Goal: Information Seeking & Learning: Learn about a topic

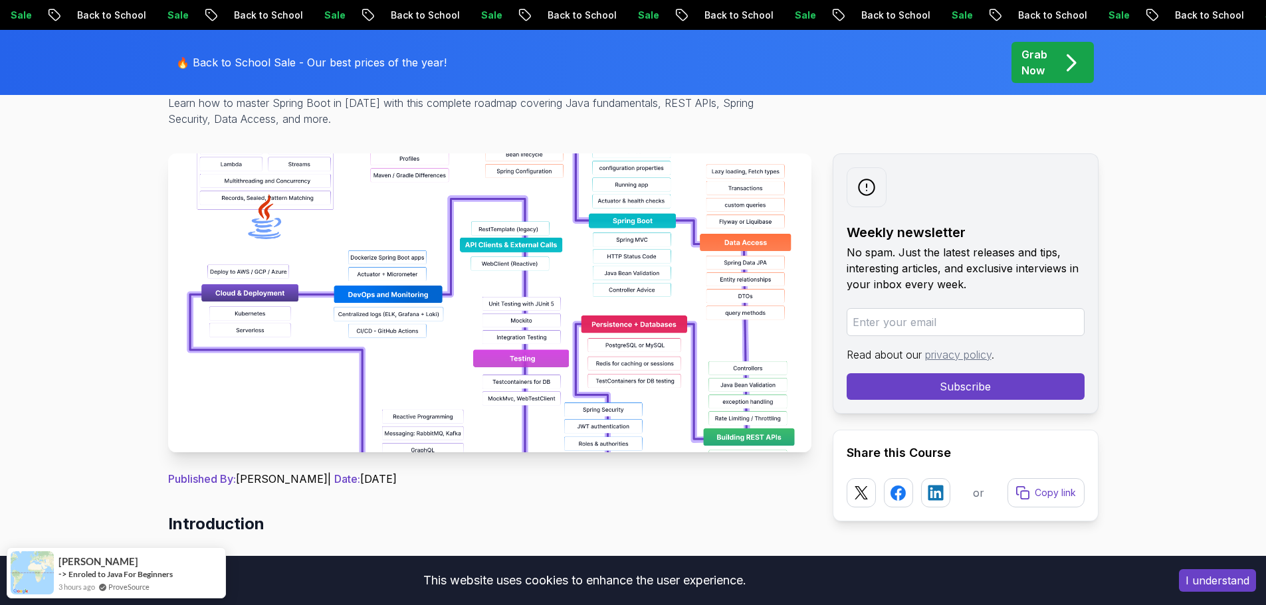
scroll to position [213, 0]
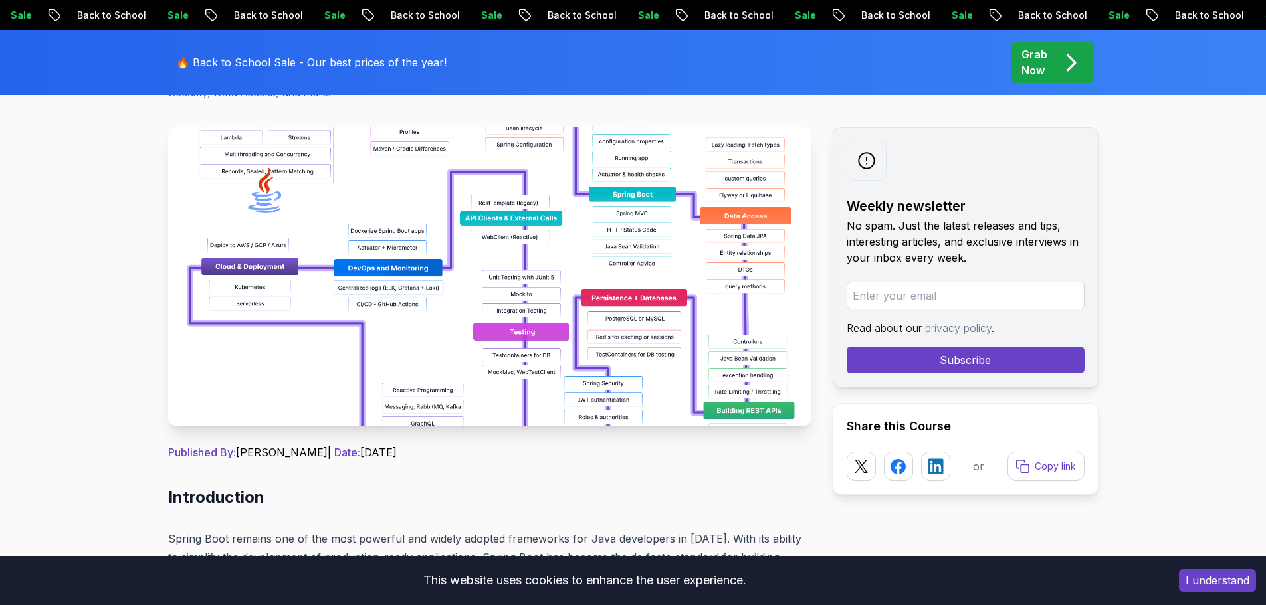
click at [644, 294] on img at bounding box center [489, 276] width 643 height 299
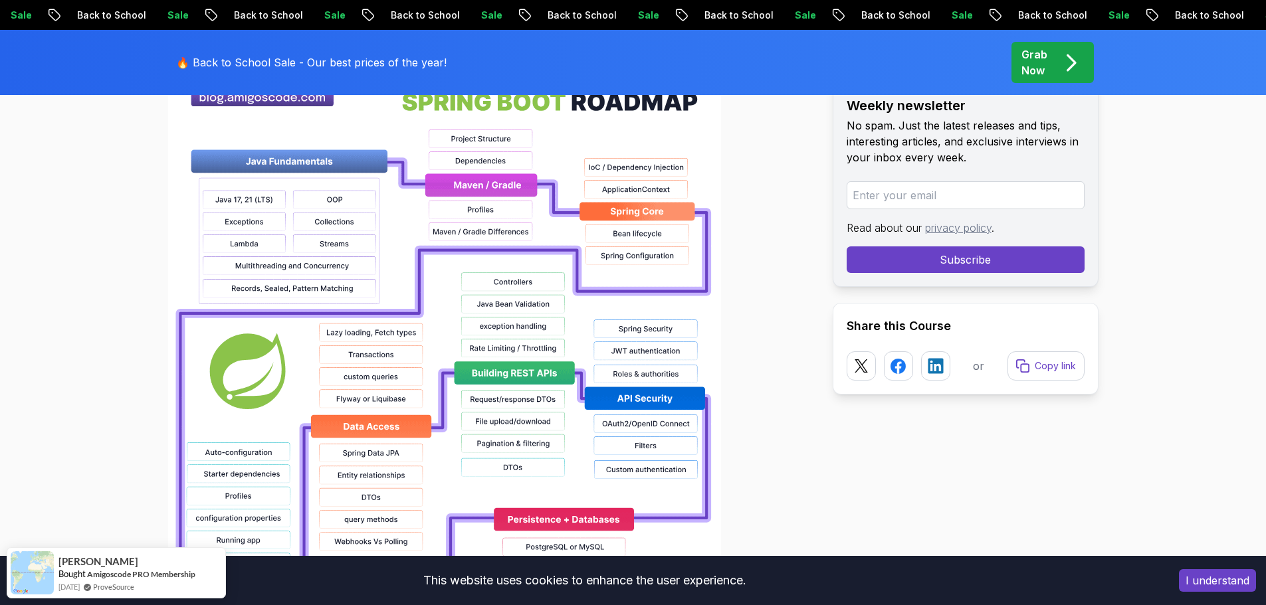
scroll to position [990, 0]
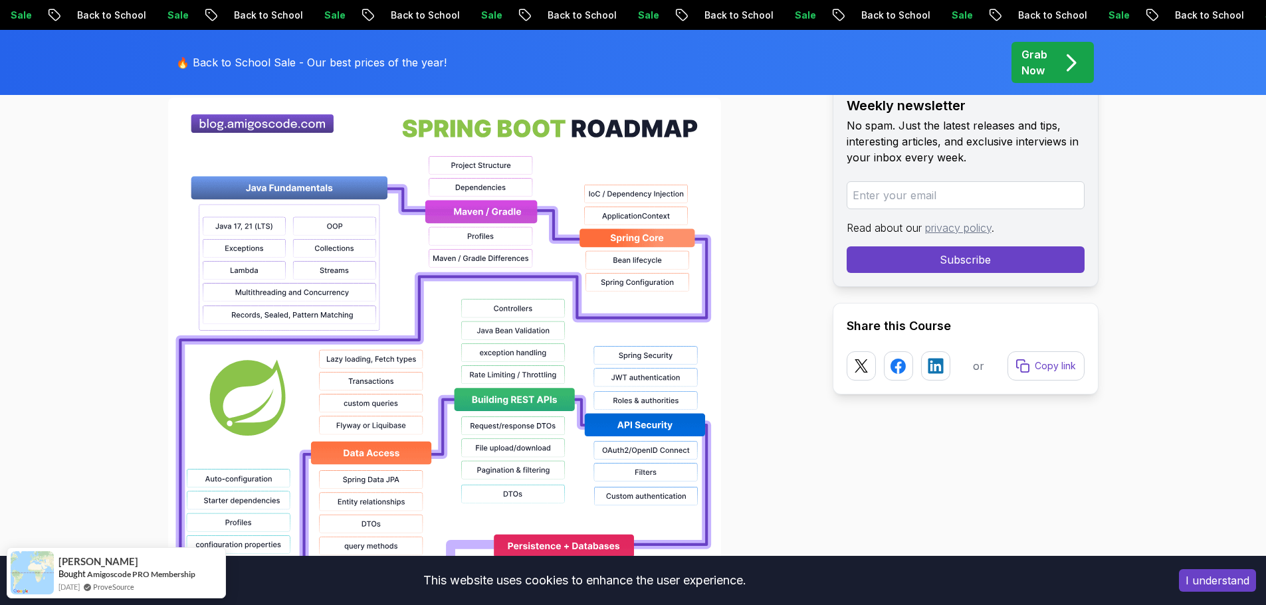
click at [486, 256] on img at bounding box center [444, 523] width 553 height 850
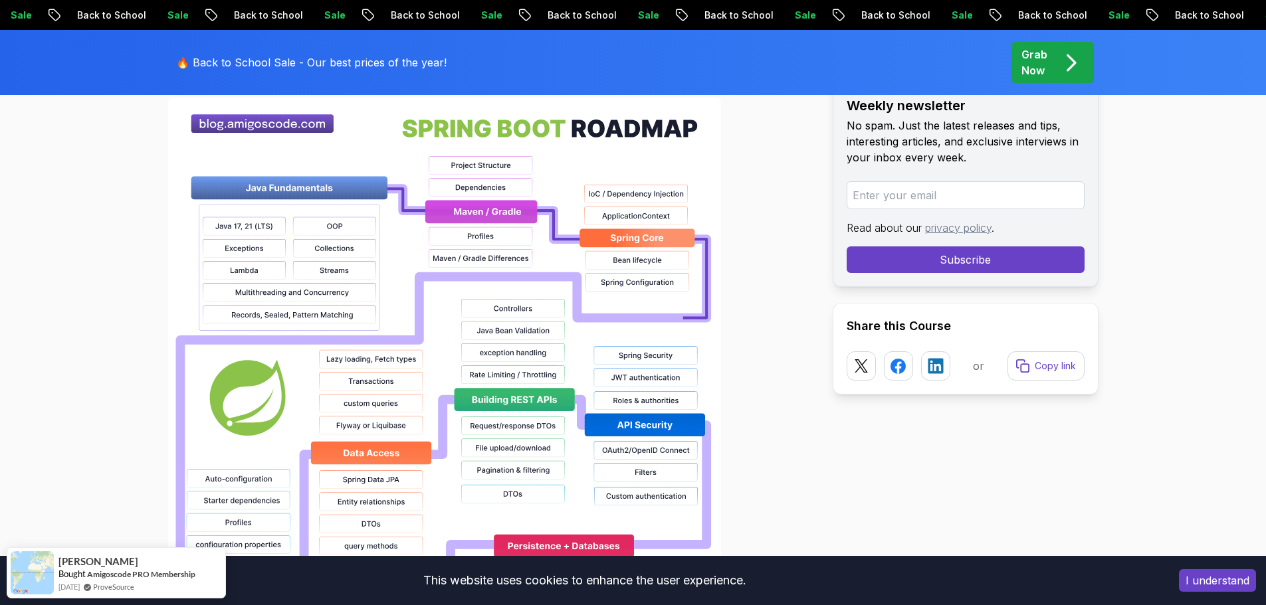
click at [486, 256] on img at bounding box center [444, 523] width 553 height 850
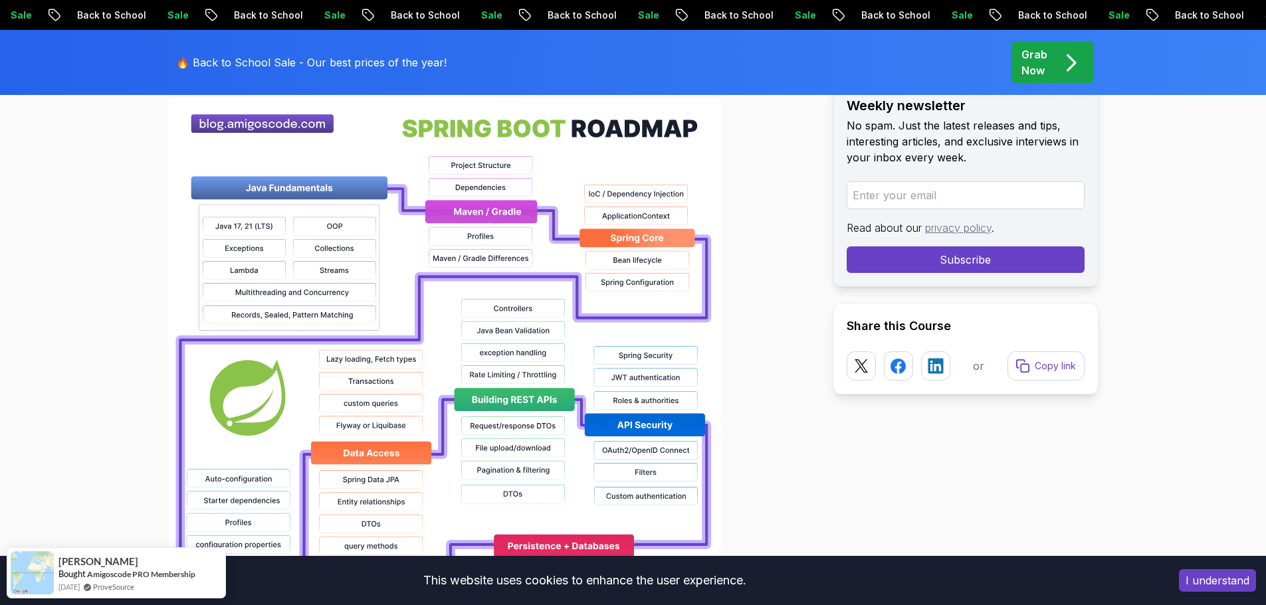
click at [486, 256] on img at bounding box center [444, 523] width 553 height 850
click at [1223, 577] on button "I understand" at bounding box center [1217, 580] width 77 height 23
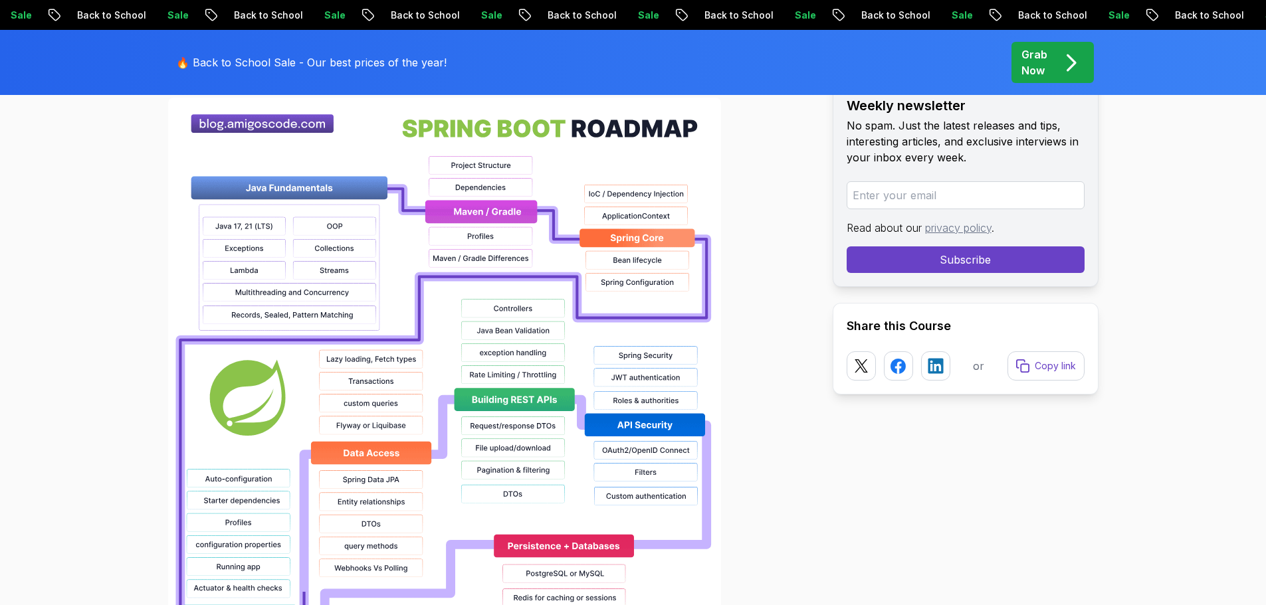
click at [771, 421] on div at bounding box center [489, 523] width 643 height 850
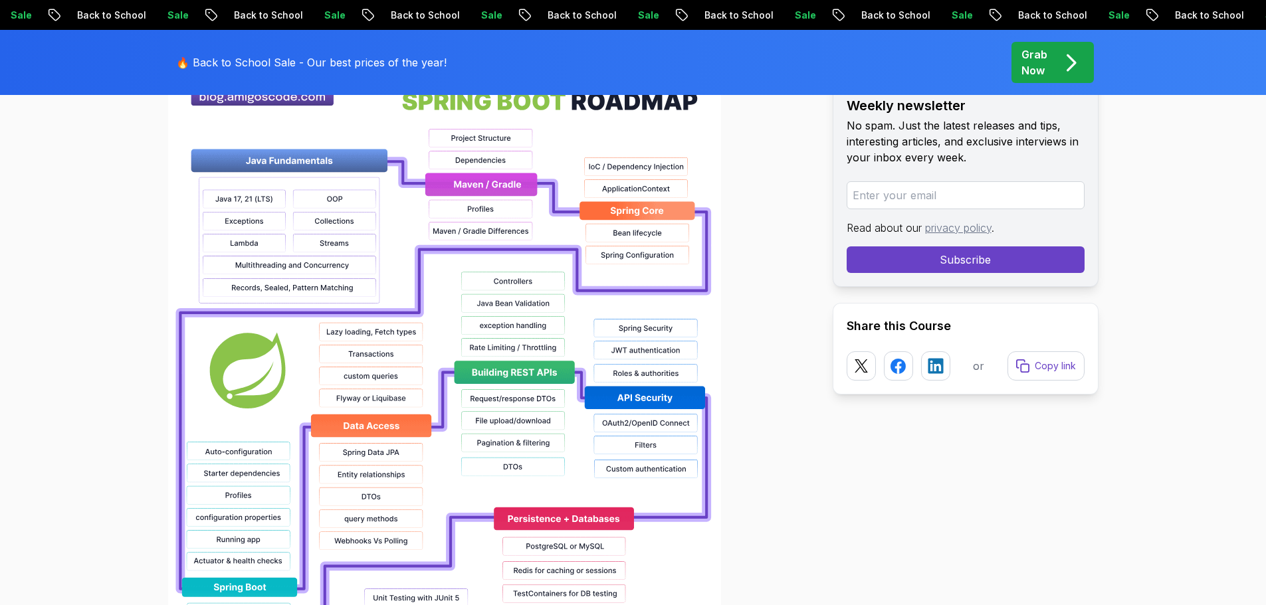
scroll to position [1017, 0]
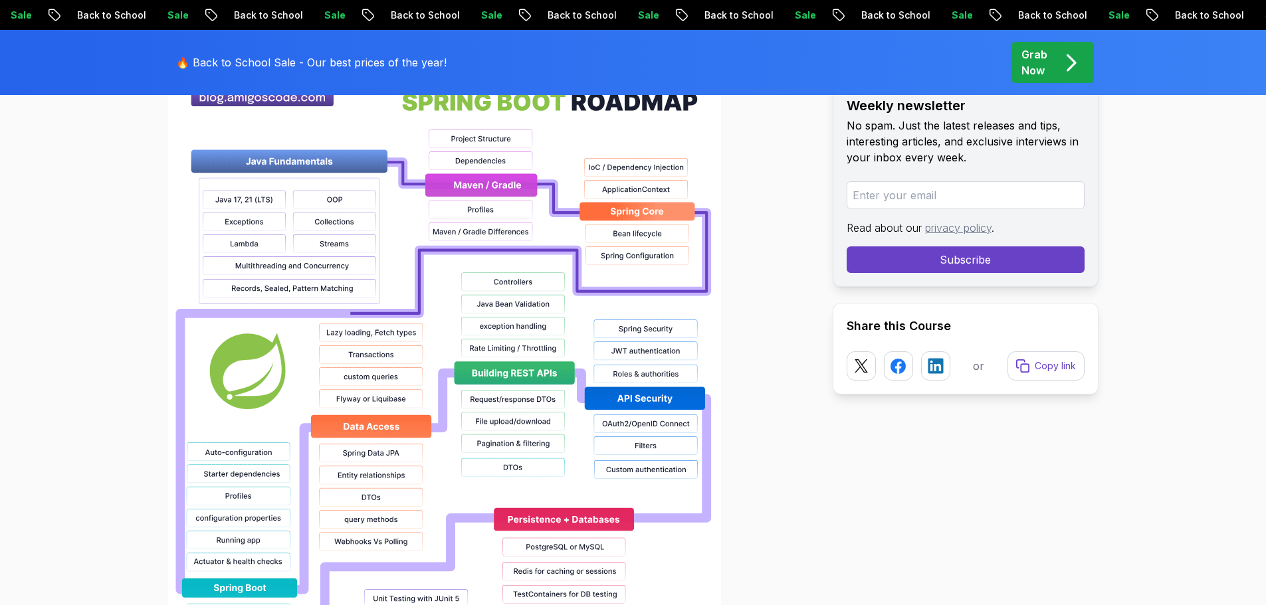
scroll to position [1043, 0]
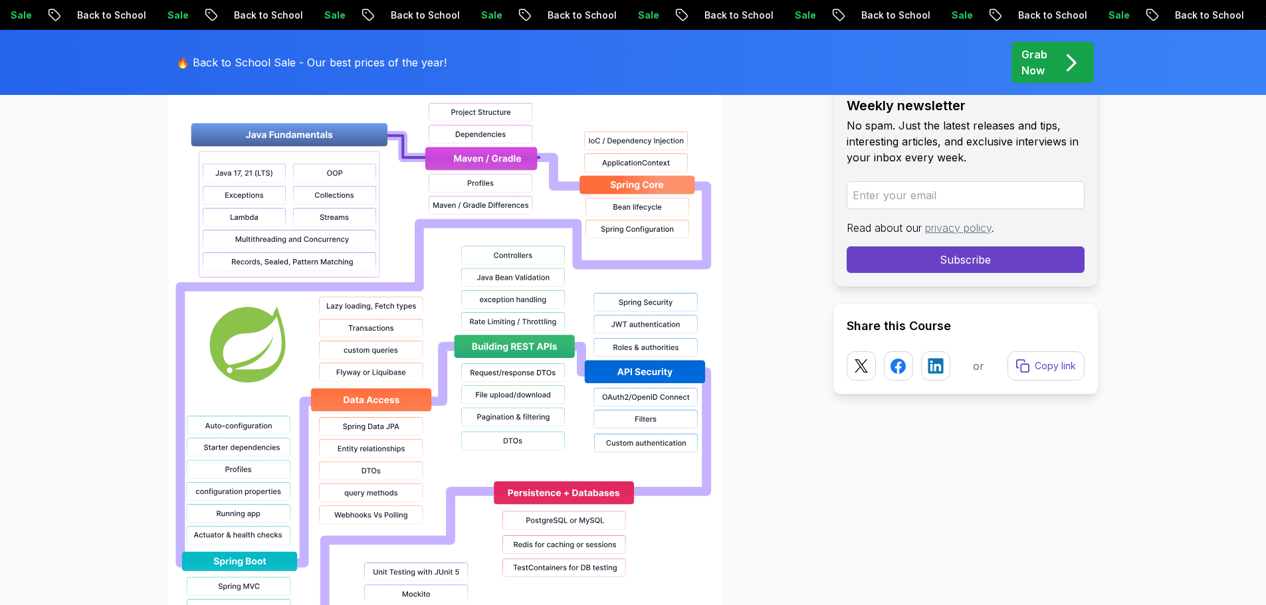
click at [808, 464] on div at bounding box center [489, 470] width 643 height 850
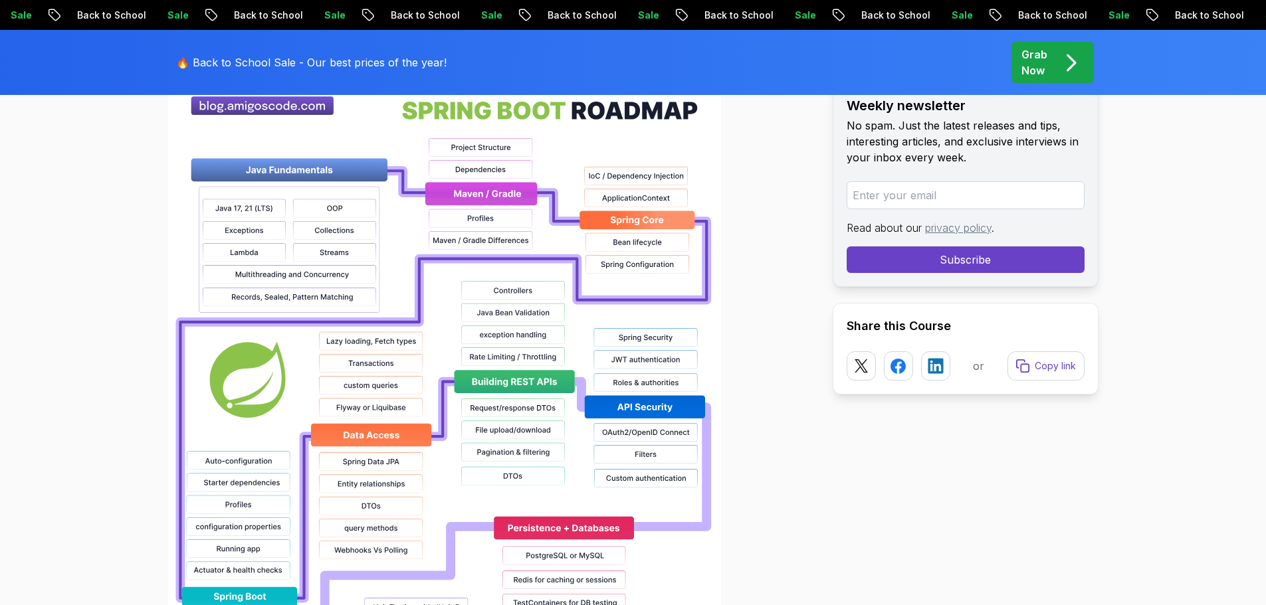
scroll to position [1034, 0]
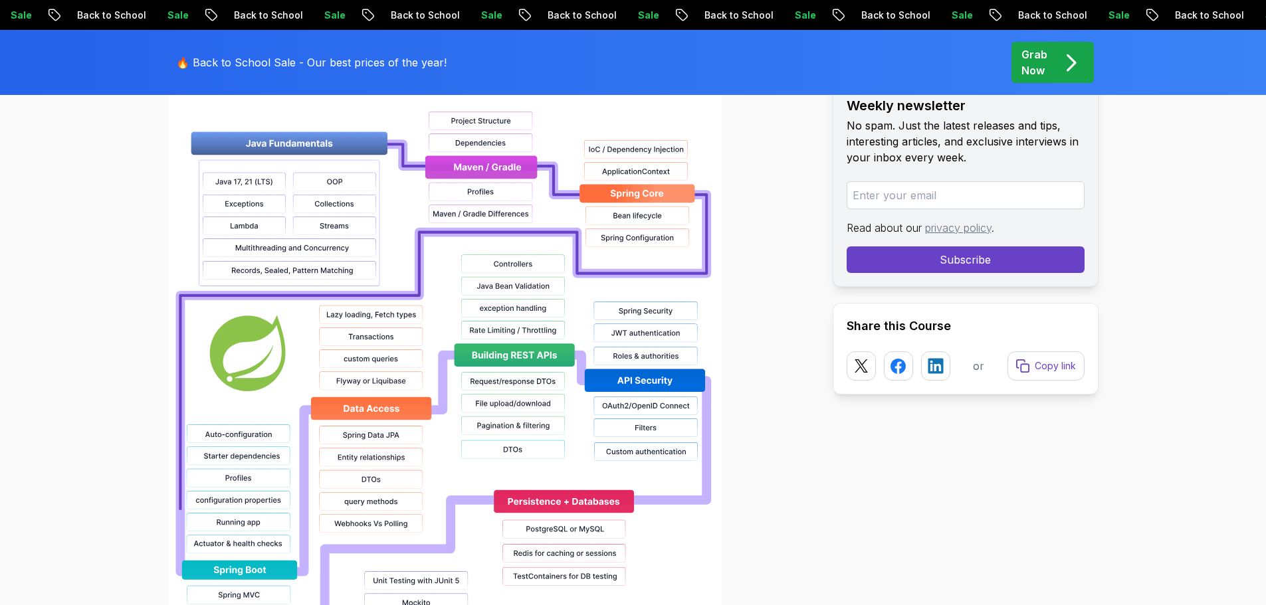
click at [787, 474] on div at bounding box center [489, 478] width 643 height 850
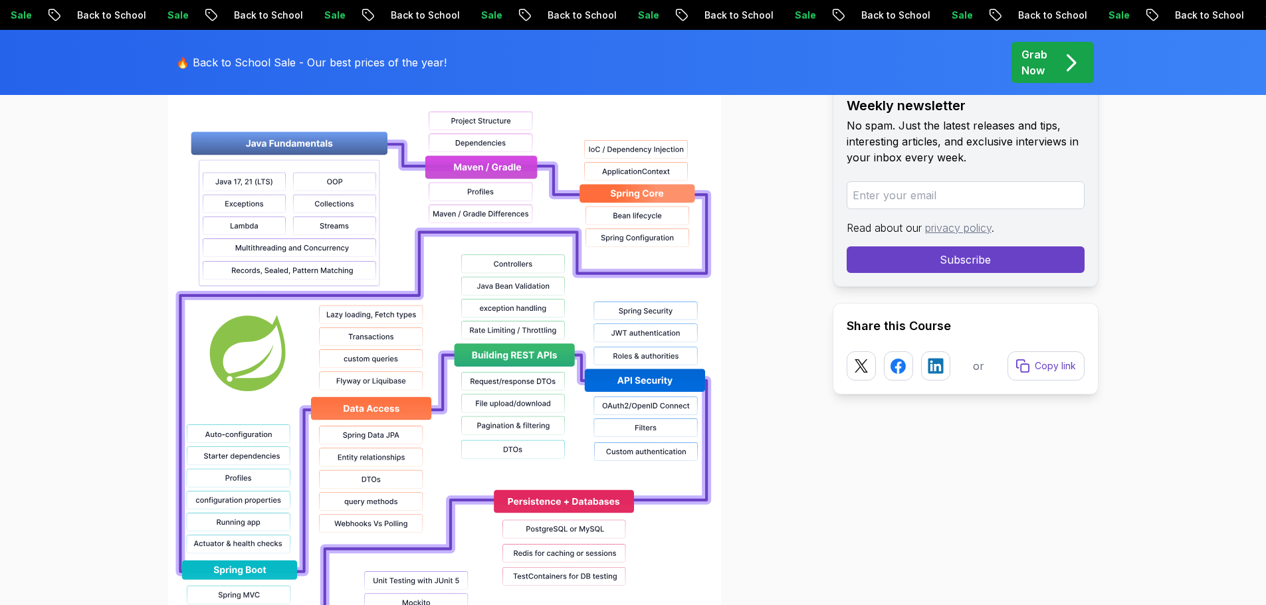
click at [745, 363] on div at bounding box center [489, 478] width 643 height 850
click at [761, 372] on div at bounding box center [489, 478] width 643 height 850
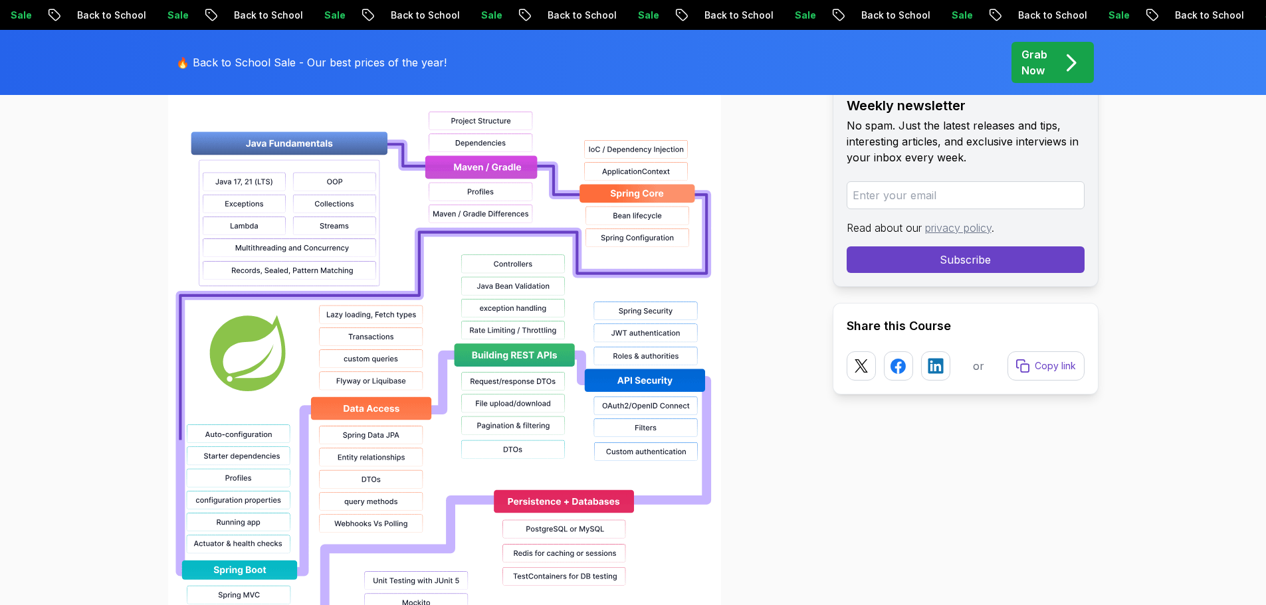
click at [736, 383] on div at bounding box center [489, 478] width 643 height 850
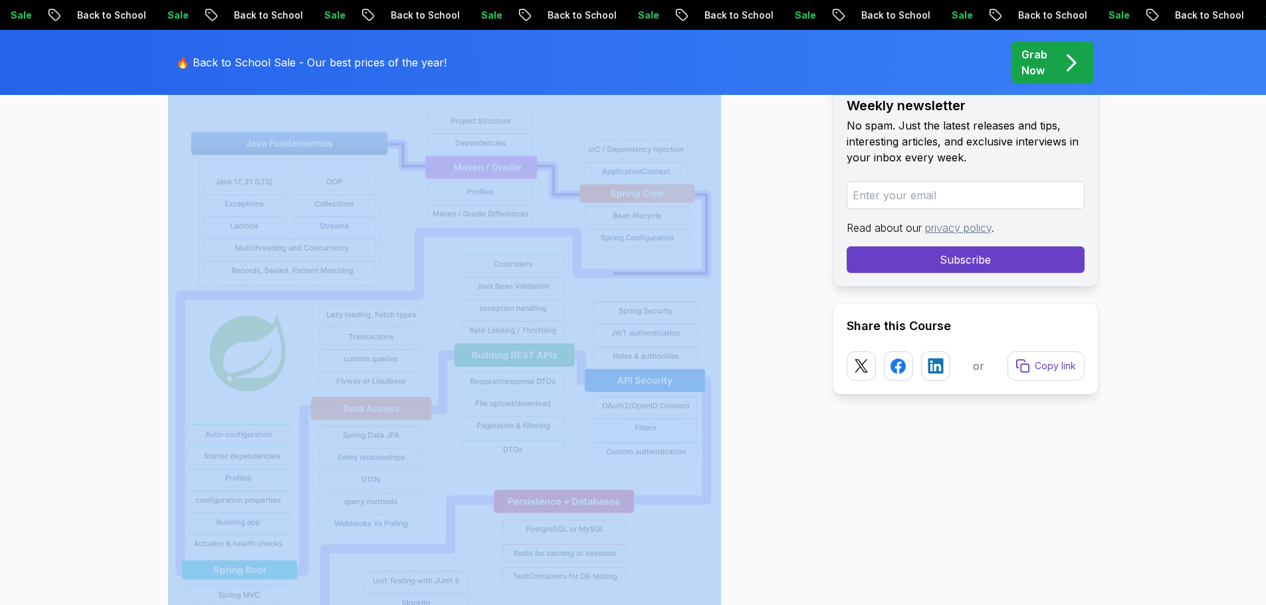
click at [736, 383] on div at bounding box center [489, 478] width 643 height 850
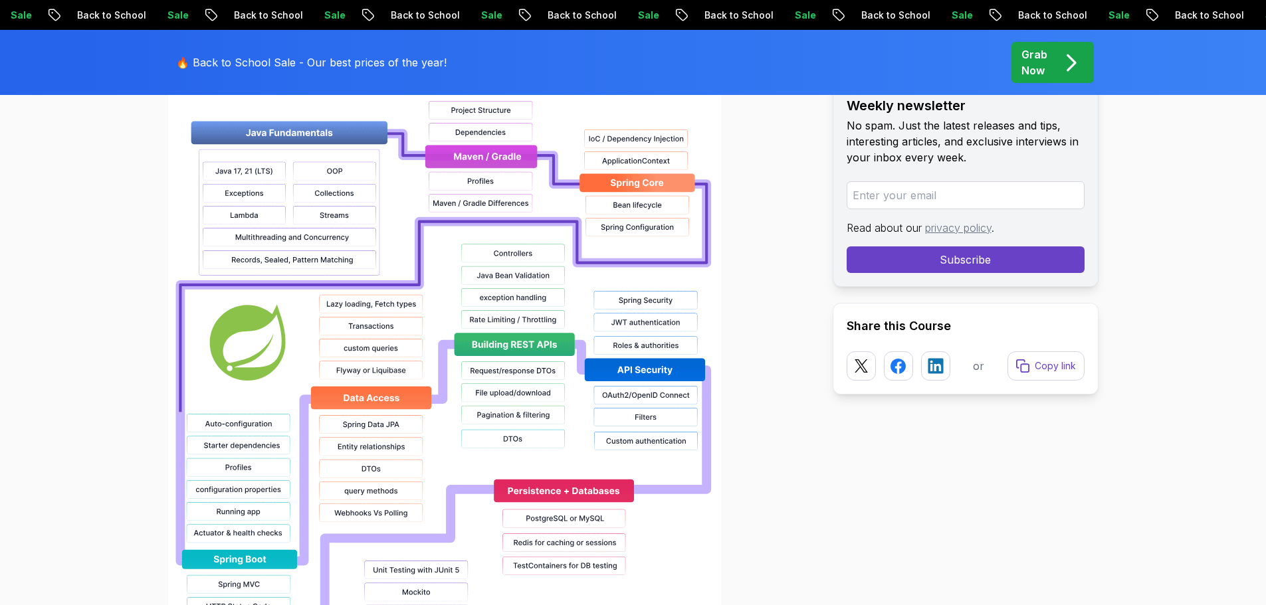
scroll to position [1053, 0]
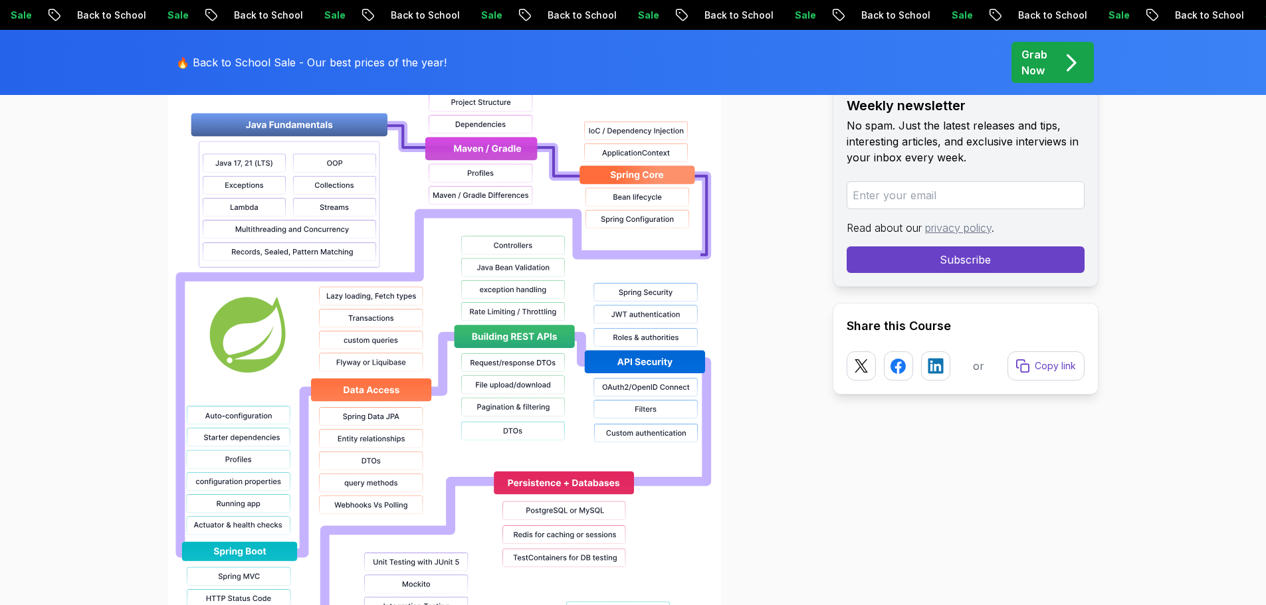
click at [761, 316] on div at bounding box center [489, 460] width 643 height 850
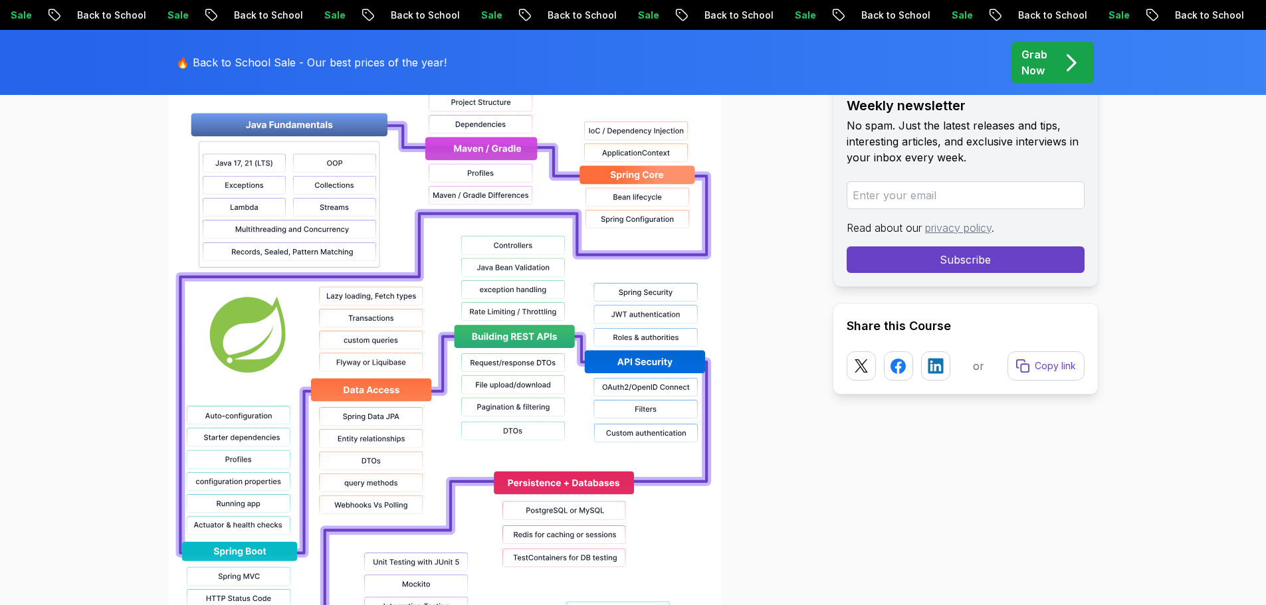
click at [758, 411] on div at bounding box center [489, 460] width 643 height 850
click at [741, 300] on div at bounding box center [489, 460] width 643 height 850
click at [747, 280] on div at bounding box center [489, 460] width 643 height 850
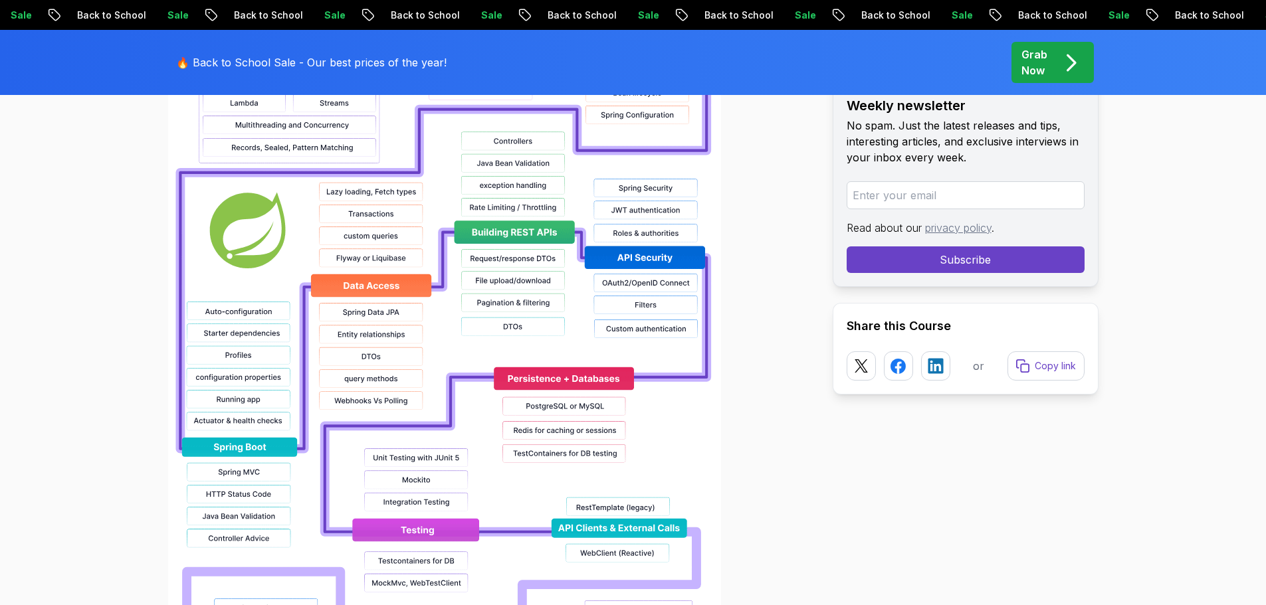
scroll to position [1143, 0]
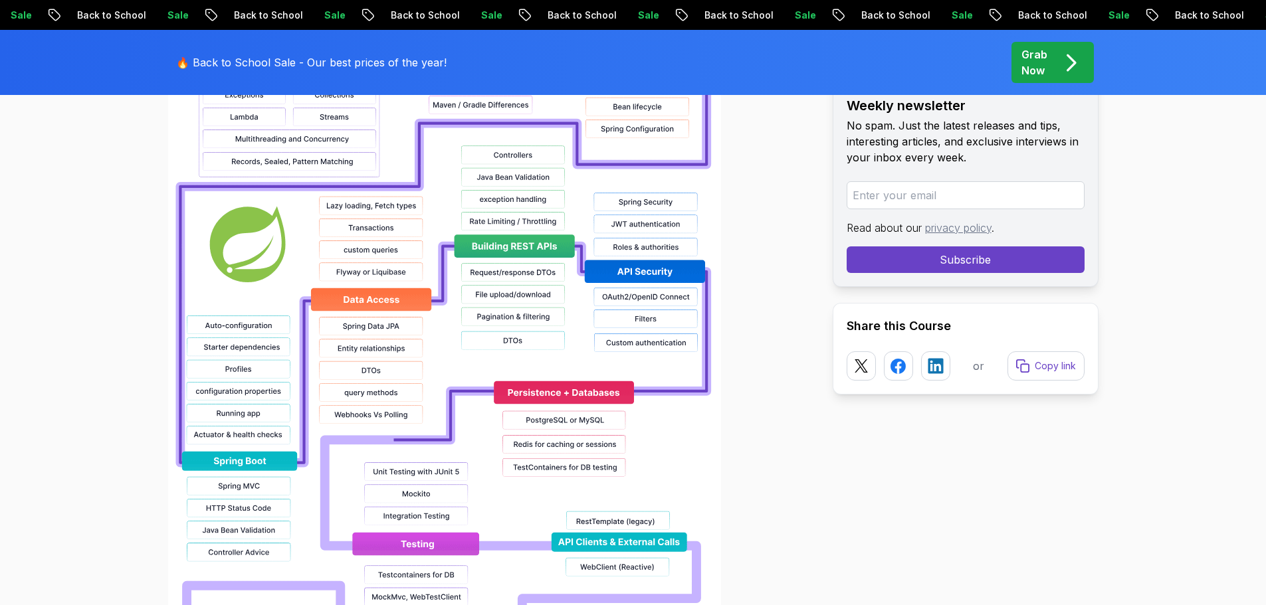
click at [768, 438] on div at bounding box center [489, 369] width 643 height 850
click at [775, 399] on div at bounding box center [489, 369] width 643 height 850
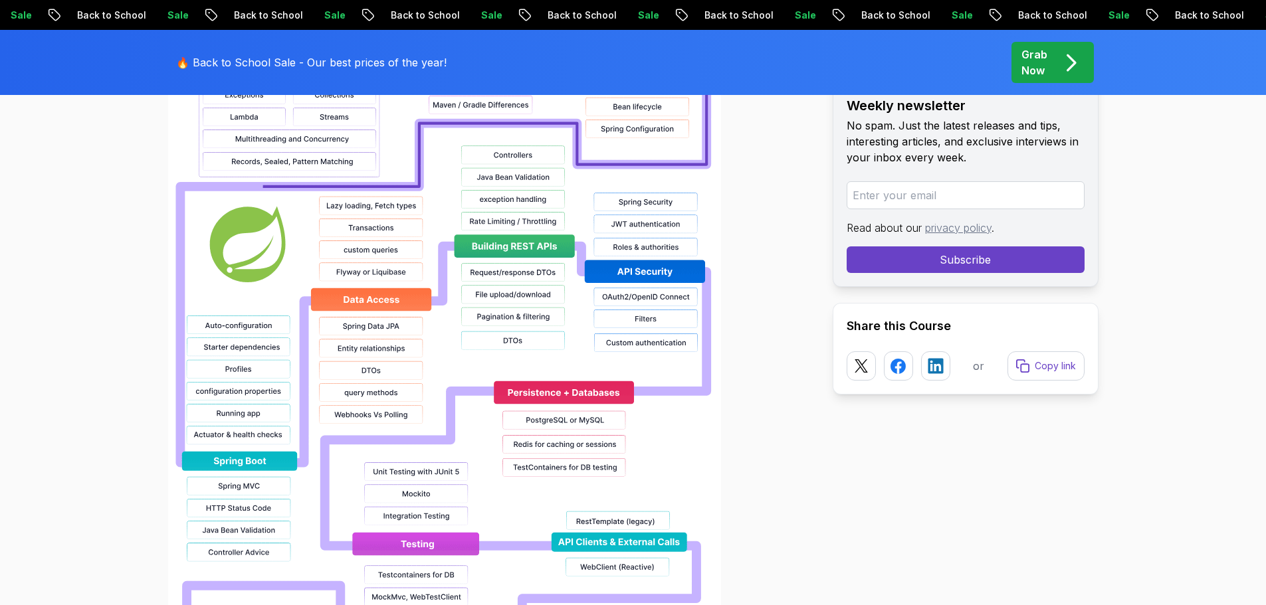
click at [775, 399] on div at bounding box center [489, 369] width 643 height 850
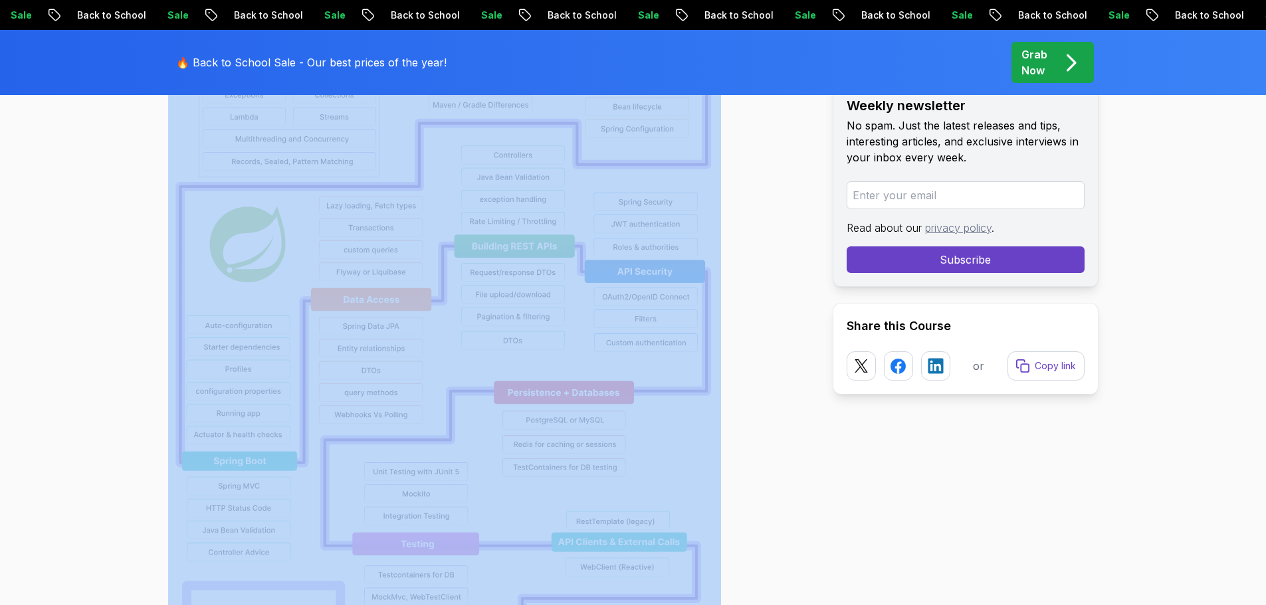
click at [775, 399] on div at bounding box center [489, 369] width 643 height 850
